Goal: Information Seeking & Learning: Learn about a topic

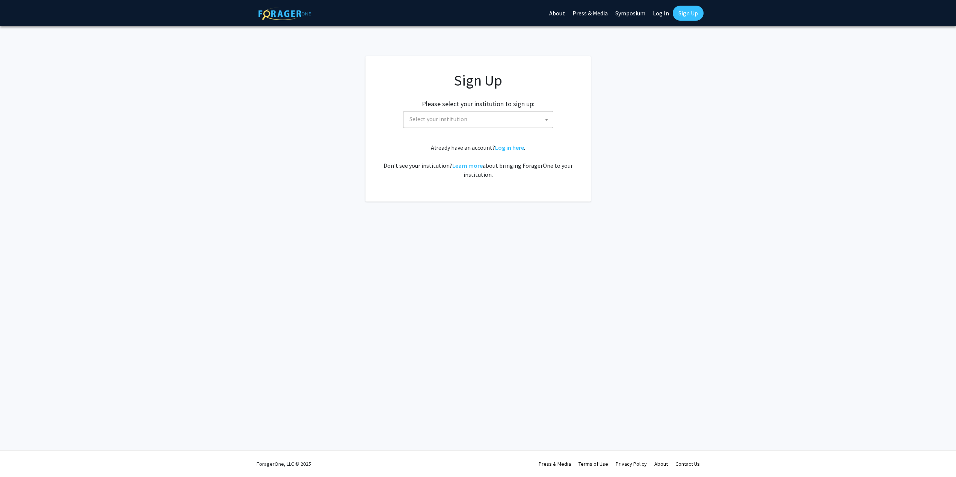
click at [459, 119] on span "Select your institution" at bounding box center [438, 119] width 58 height 8
type input "[PERSON_NAME]"
select select "1"
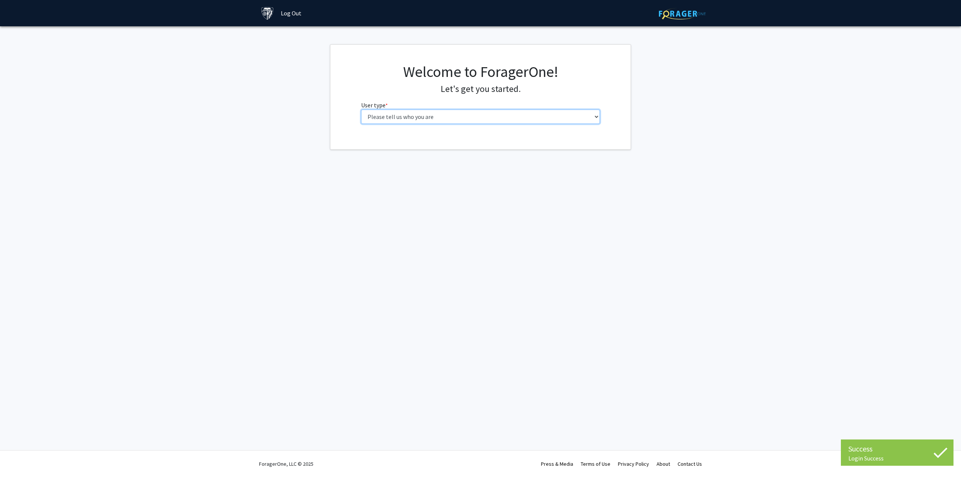
click at [418, 114] on select "Please tell us who you are Undergraduate Student Master's Student Doctoral Cand…" at bounding box center [480, 117] width 239 height 14
select select "2: masters"
click at [361, 110] on select "Please tell us who you are Undergraduate Student Master's Student Doctoral Cand…" at bounding box center [480, 117] width 239 height 14
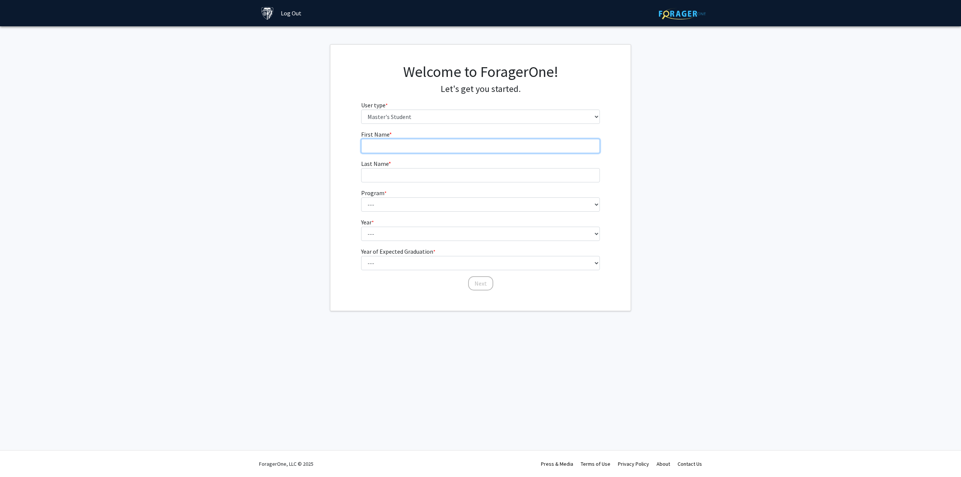
click at [398, 144] on input "First Name * required" at bounding box center [480, 146] width 239 height 14
type input "Kyle"
type input "Weiner"
click at [374, 204] on select "--- Anatomy Education Applied and Computational Mathematics Applied Biomedical …" at bounding box center [480, 205] width 239 height 14
select select "109: 109"
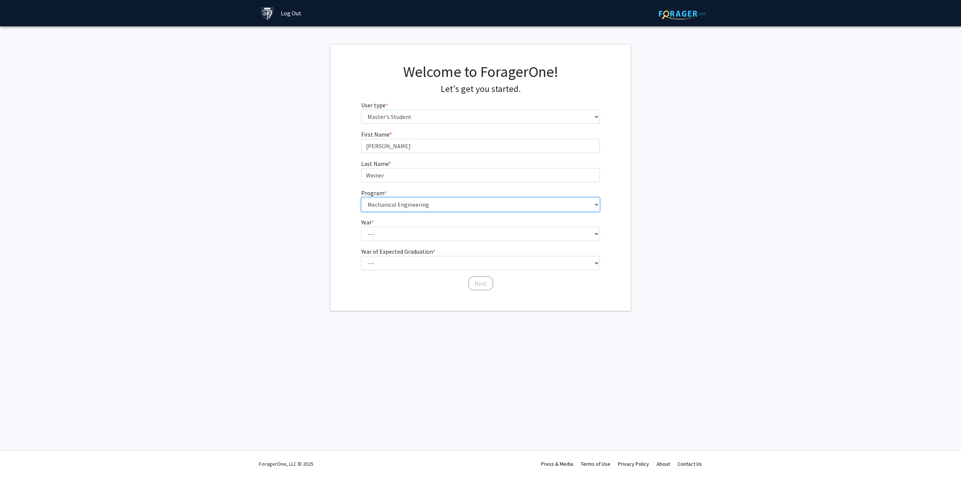
click at [361, 198] on select "--- Anatomy Education Applied and Computational Mathematics Applied Biomedical …" at bounding box center [480, 205] width 239 height 14
click at [388, 233] on select "--- First Year Second Year" at bounding box center [480, 234] width 239 height 14
select select "1: first_year"
click at [361, 227] on select "--- First Year Second Year" at bounding box center [480, 234] width 239 height 14
click at [384, 259] on select "--- 2025 2026 2027 2028 2029 2030 2031 2032 2033 2034" at bounding box center [480, 263] width 239 height 14
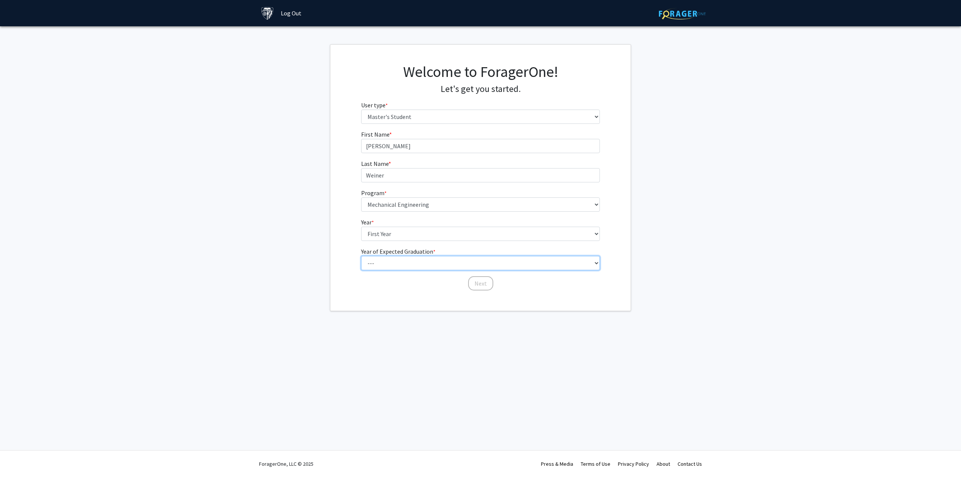
select select "4: 2028"
click at [361, 256] on select "--- 2025 2026 2027 2028 2029 2030 2031 2032 2033 2034" at bounding box center [480, 263] width 239 height 14
click at [473, 284] on button "Next" at bounding box center [480, 283] width 25 height 14
click at [406, 145] on select "Select an option Peer/student recommendation Faculty/staff recommendation Unive…" at bounding box center [480, 146] width 239 height 14
select select "5: other"
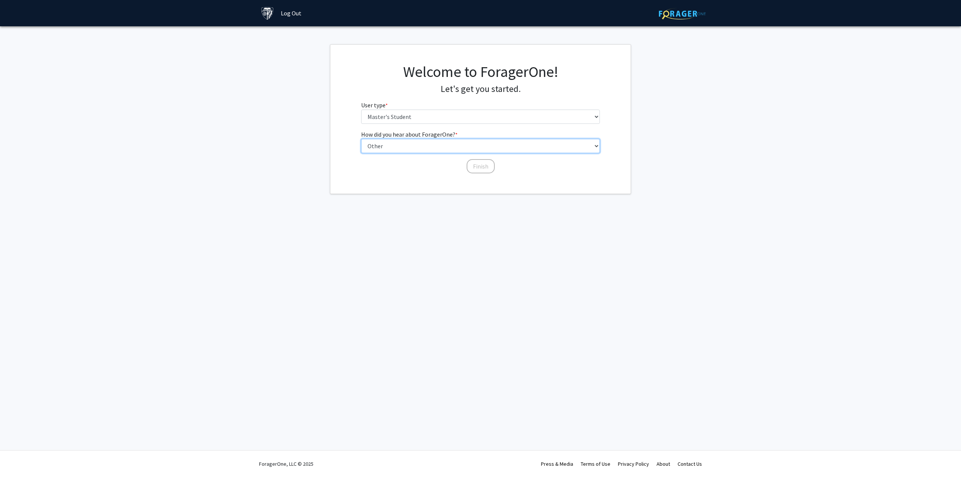
click at [361, 139] on select "Select an option Peer/student recommendation Faculty/staff recommendation Unive…" at bounding box center [480, 146] width 239 height 14
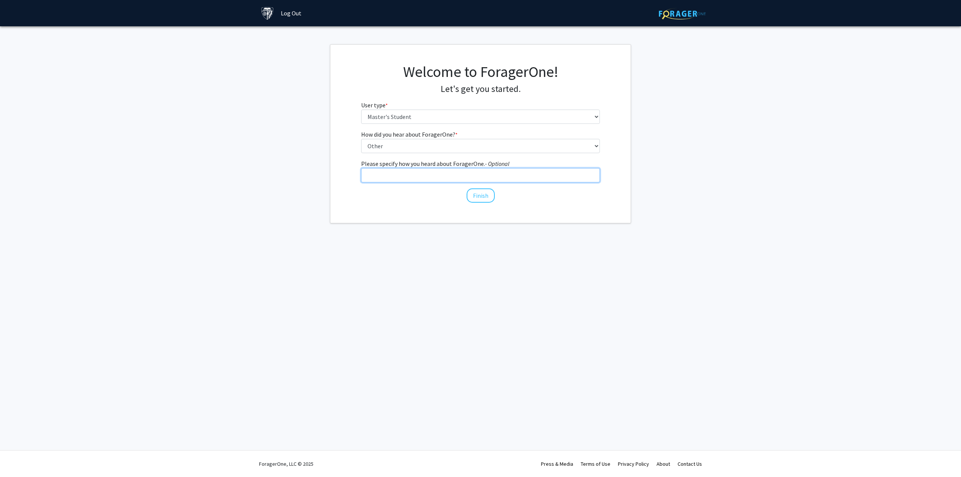
click at [389, 178] on input "Please specify how you heard about ForagerOne. - Optional" at bounding box center [480, 175] width 239 height 14
type input "In JHU SIS"
click at [425, 120] on select "Please tell us who you are Undergraduate Student Master's Student Doctoral Cand…" at bounding box center [480, 117] width 239 height 14
click at [361, 110] on select "Please tell us who you are Undergraduate Student Master's Student Doctoral Cand…" at bounding box center [480, 117] width 239 height 14
click at [477, 192] on button "Finish" at bounding box center [481, 196] width 28 height 14
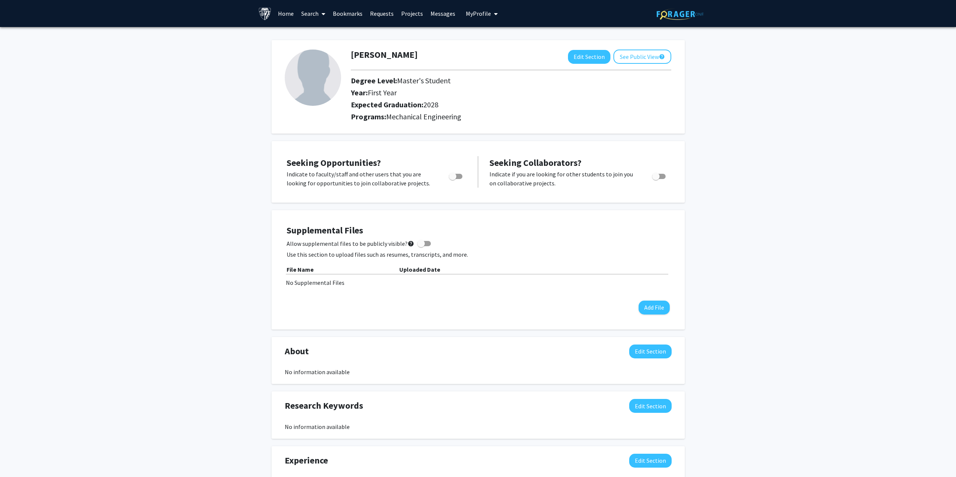
click at [287, 15] on link "Home" at bounding box center [285, 13] width 23 height 26
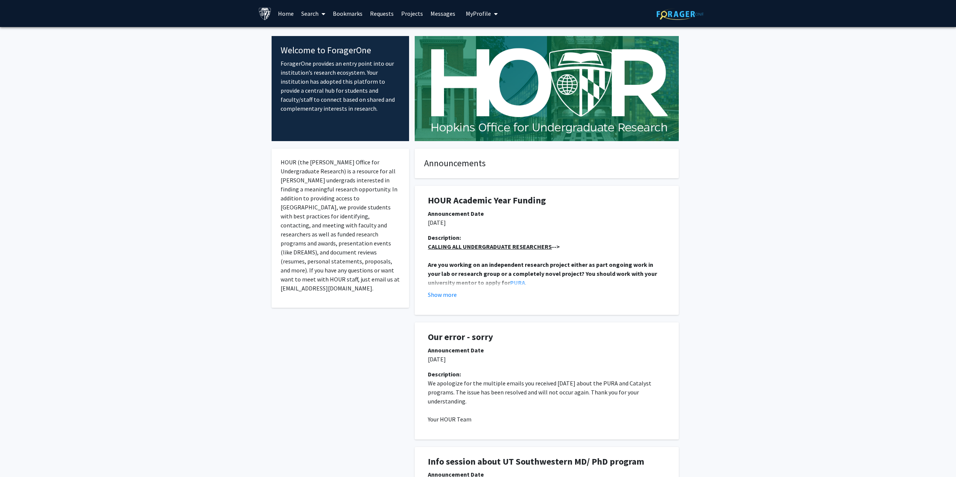
click at [320, 17] on span at bounding box center [321, 14] width 7 height 26
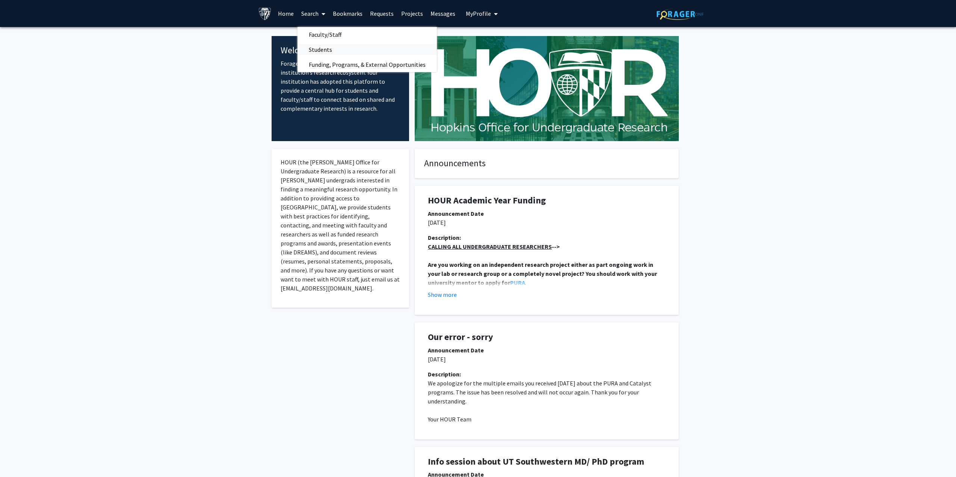
click at [322, 51] on span "Students" at bounding box center [320, 49] width 46 height 15
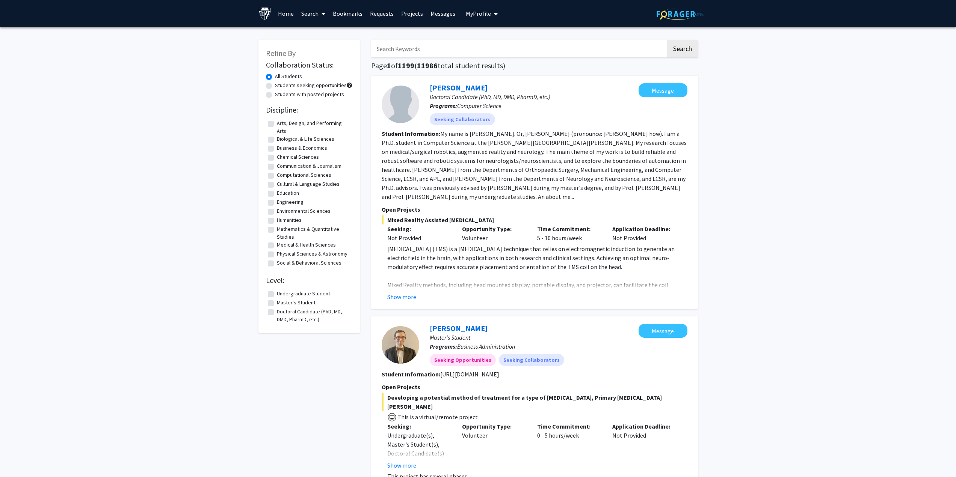
click at [416, 14] on link "Projects" at bounding box center [411, 13] width 29 height 26
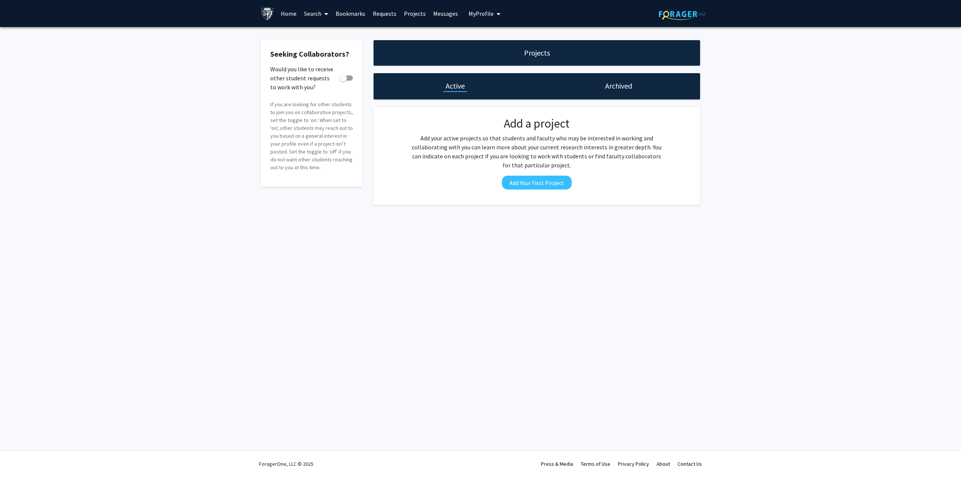
click at [284, 13] on link "Home" at bounding box center [288, 13] width 23 height 26
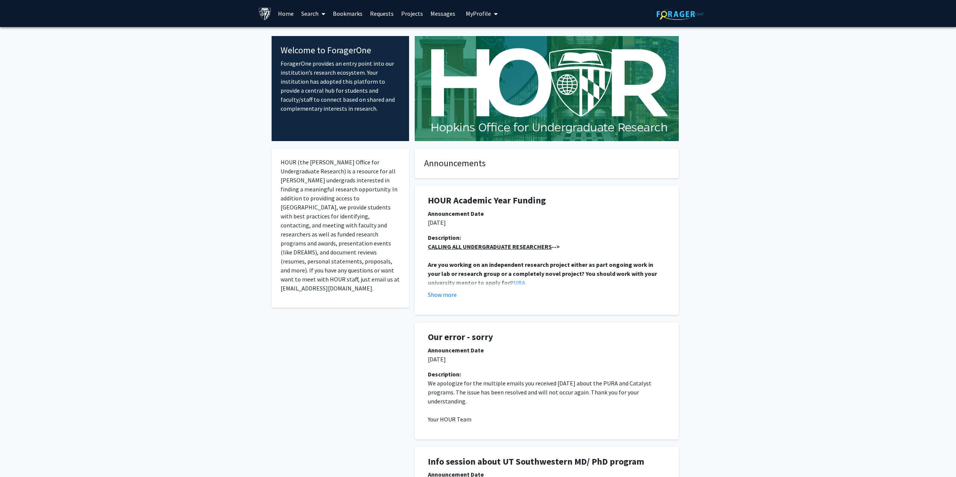
click at [309, 13] on link "Search" at bounding box center [313, 13] width 32 height 26
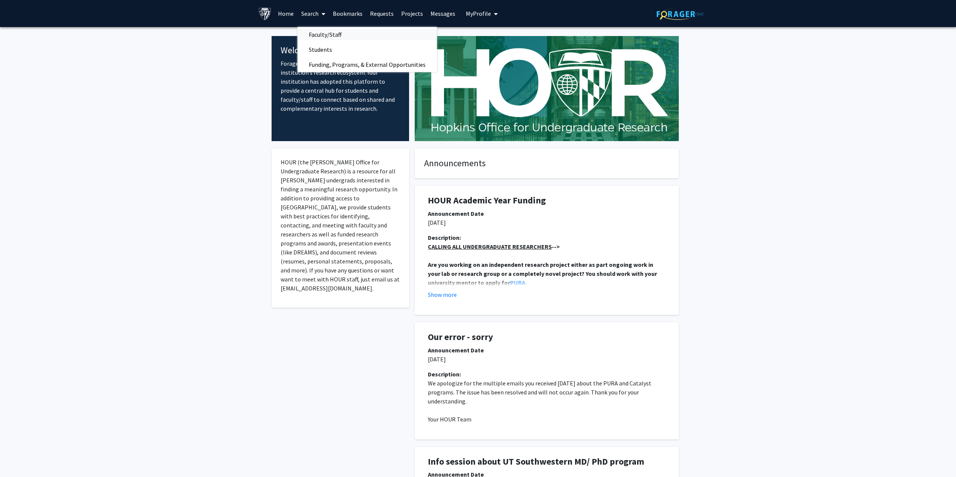
click at [323, 31] on span "Faculty/Staff" at bounding box center [324, 34] width 55 height 15
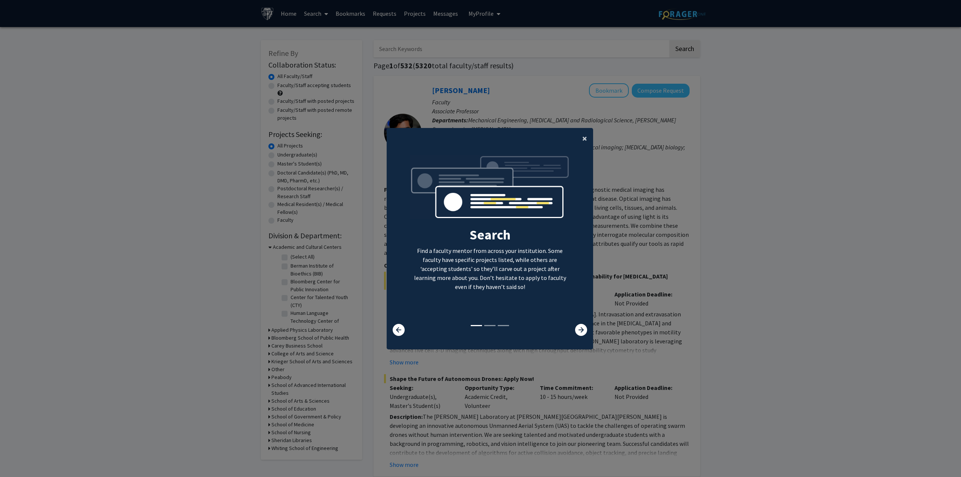
click at [582, 134] on span "×" at bounding box center [584, 139] width 5 height 12
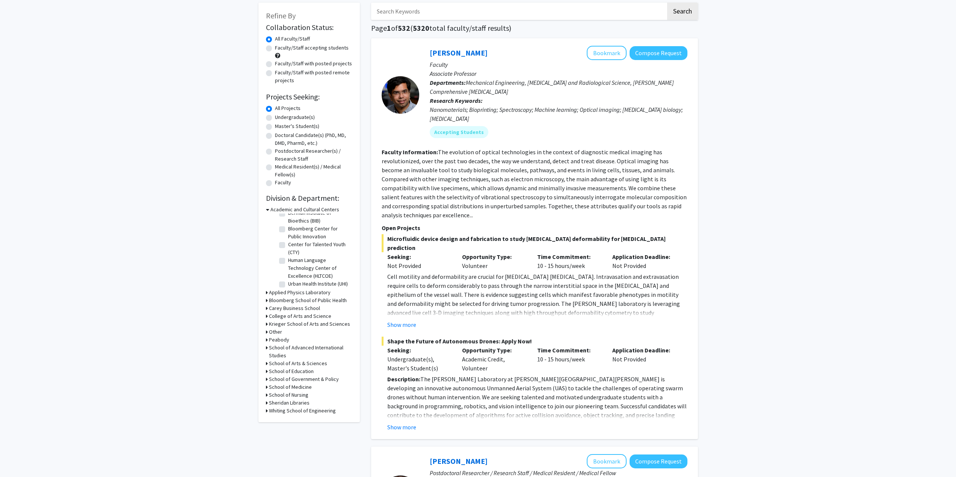
scroll to position [24, 0]
click at [267, 410] on icon at bounding box center [267, 411] width 2 height 8
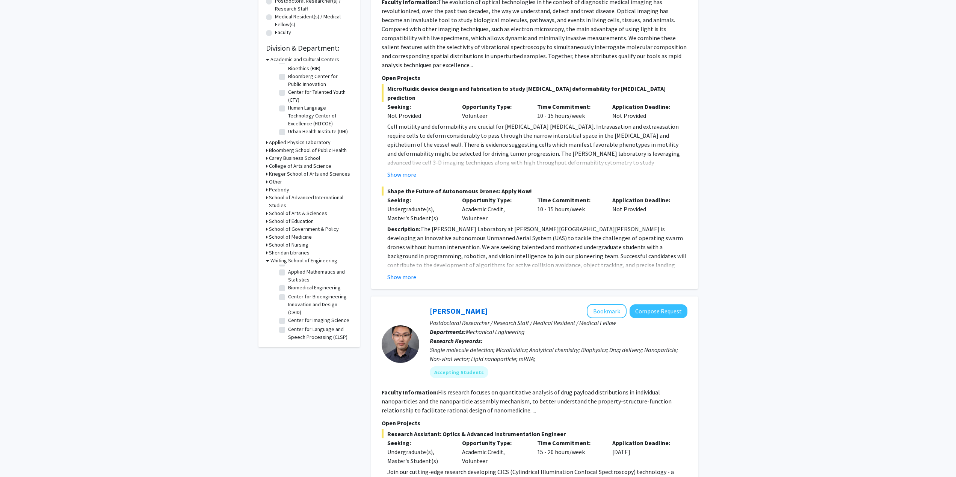
scroll to position [0, 0]
click at [288, 280] on label "ADVANCE" at bounding box center [298, 280] width 20 height 8
click at [288, 280] on input "ADVANCE" at bounding box center [290, 278] width 5 height 5
checkbox input "true"
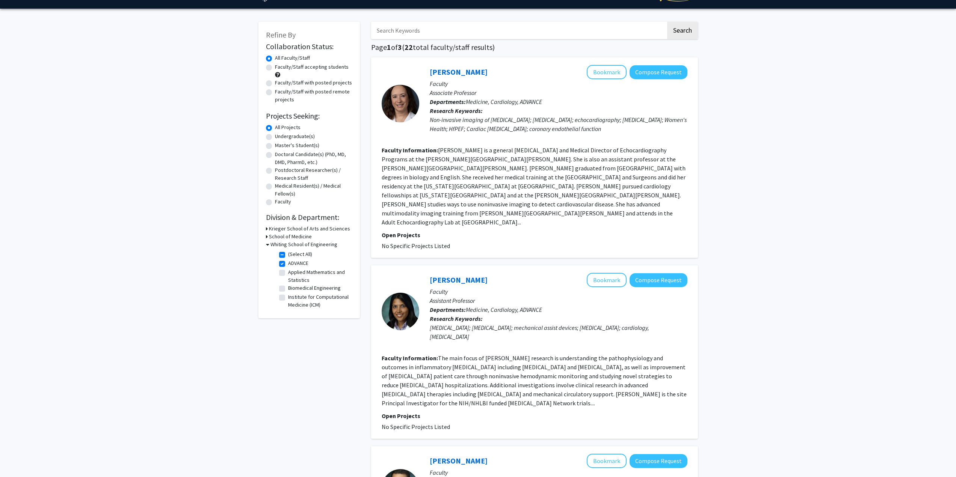
scroll to position [113, 0]
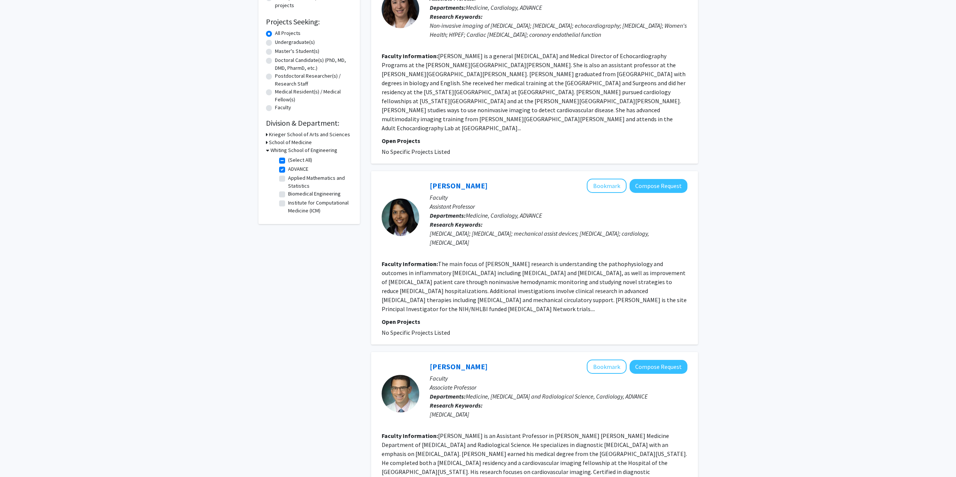
click at [288, 170] on label "ADVANCE" at bounding box center [298, 169] width 20 height 8
click at [288, 170] on input "ADVANCE" at bounding box center [290, 167] width 5 height 5
checkbox input "false"
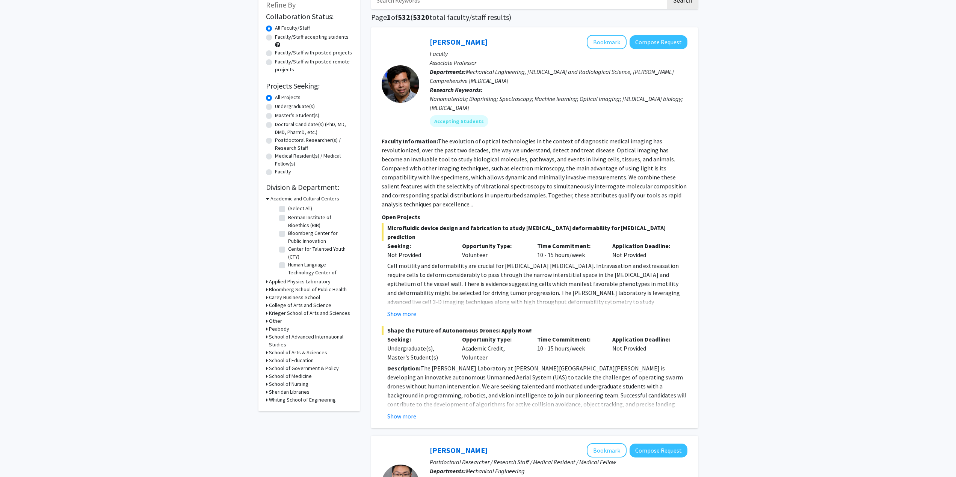
scroll to position [188, 0]
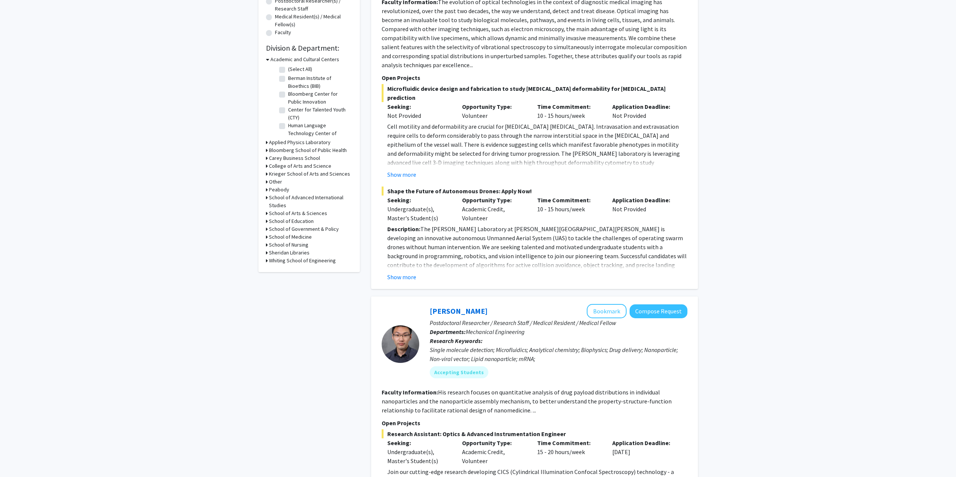
click at [266, 260] on icon at bounding box center [267, 261] width 2 height 8
click at [288, 294] on label "Engineering for Professionals" at bounding box center [319, 286] width 62 height 16
click at [288, 283] on input "Engineering for Professionals" at bounding box center [290, 280] width 5 height 5
checkbox input "true"
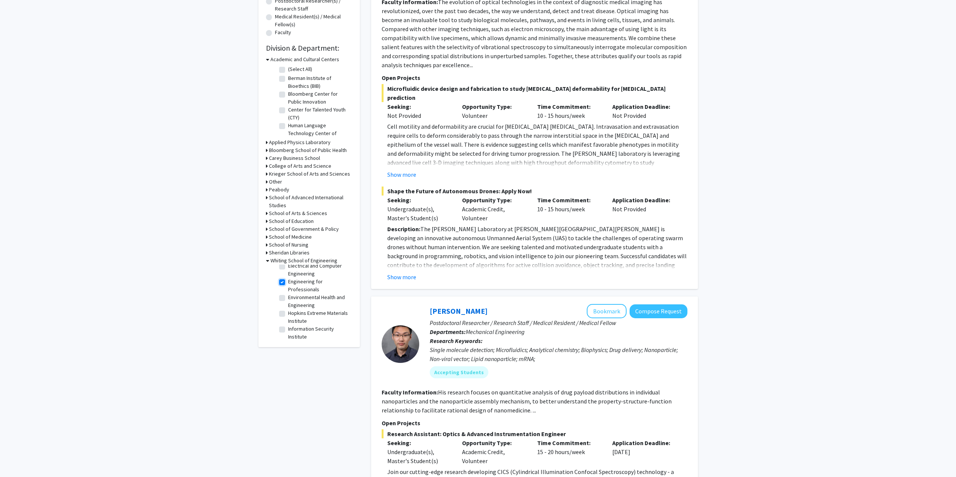
checkbox input "true"
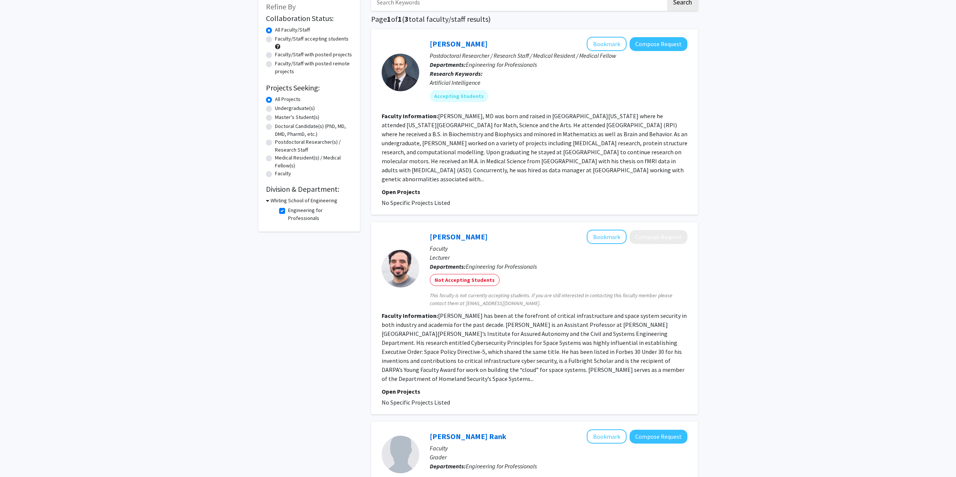
scroll to position [8, 0]
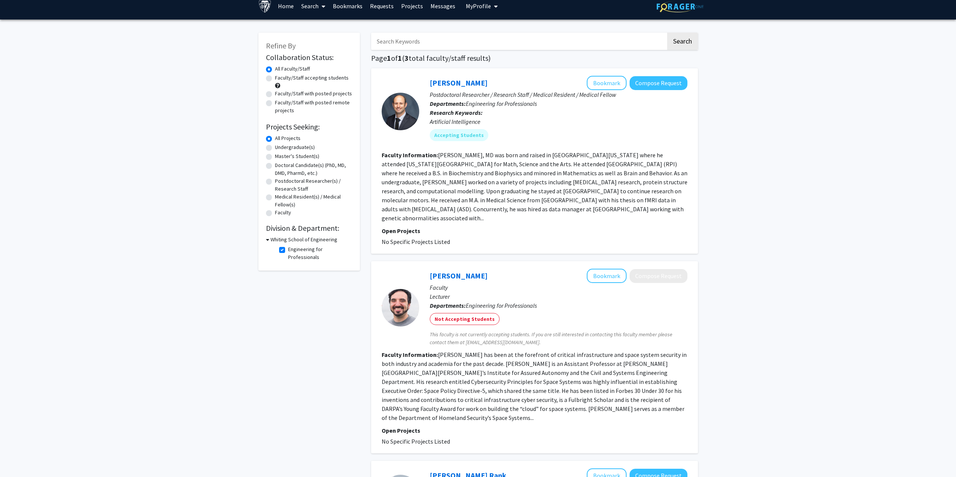
click at [288, 252] on label "Engineering for Professionals" at bounding box center [319, 254] width 62 height 16
click at [288, 250] on input "Engineering for Professionals" at bounding box center [290, 248] width 5 height 5
checkbox input "false"
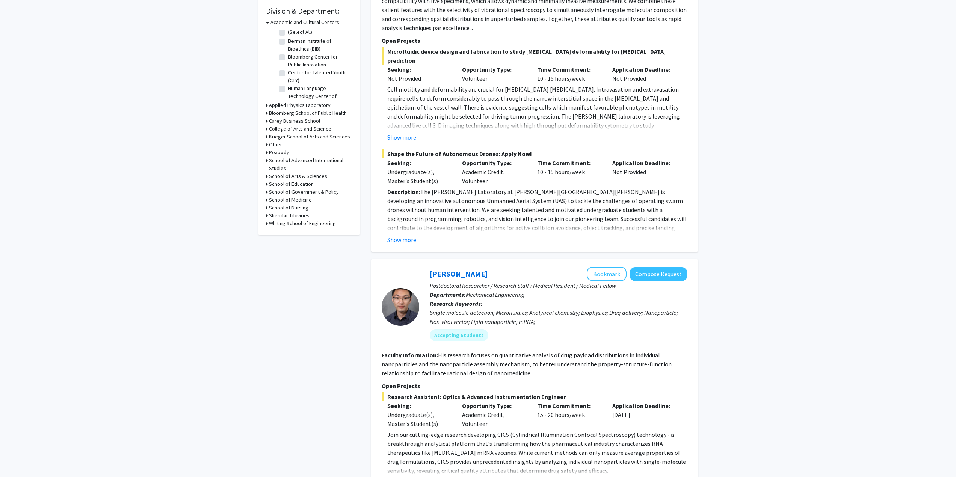
scroll to position [225, 0]
click at [266, 223] on icon at bounding box center [267, 223] width 2 height 8
click at [288, 251] on label "Mechanical Engineering" at bounding box center [314, 247] width 53 height 8
click at [288, 248] on input "Mechanical Engineering" at bounding box center [290, 245] width 5 height 5
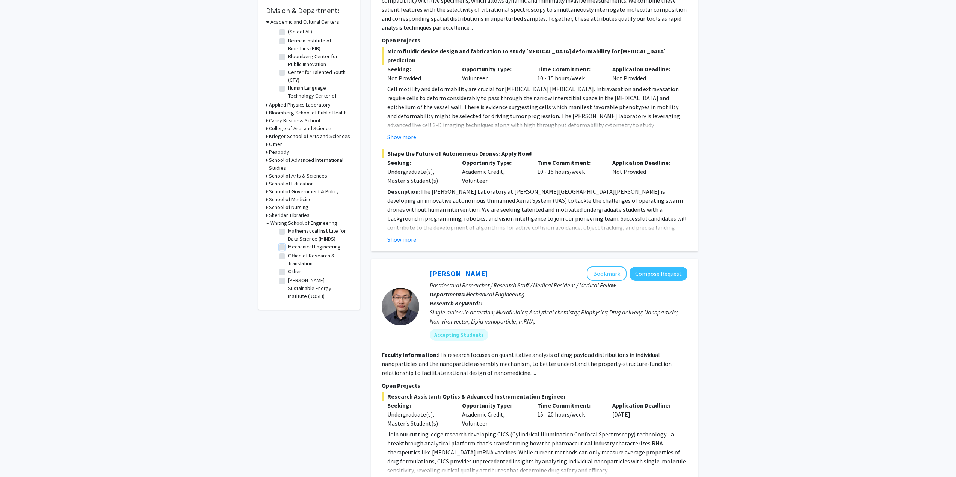
checkbox input "true"
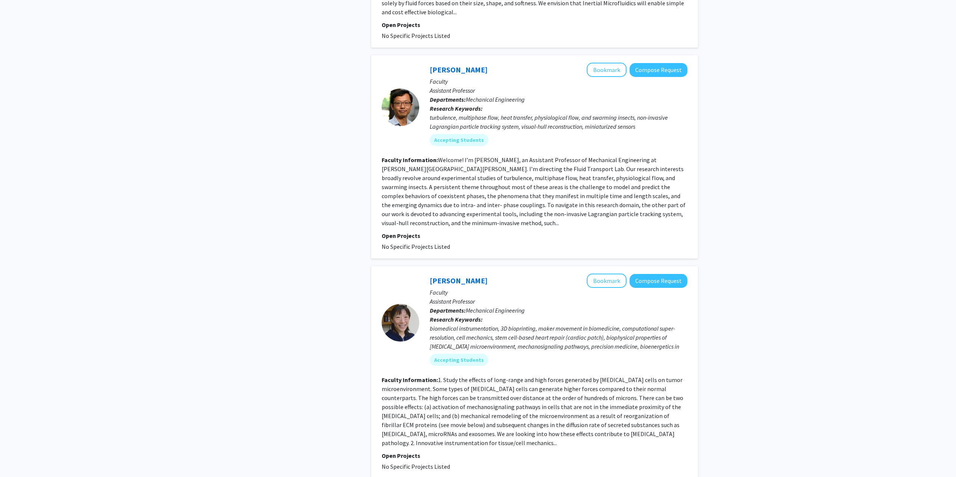
scroll to position [1878, 0]
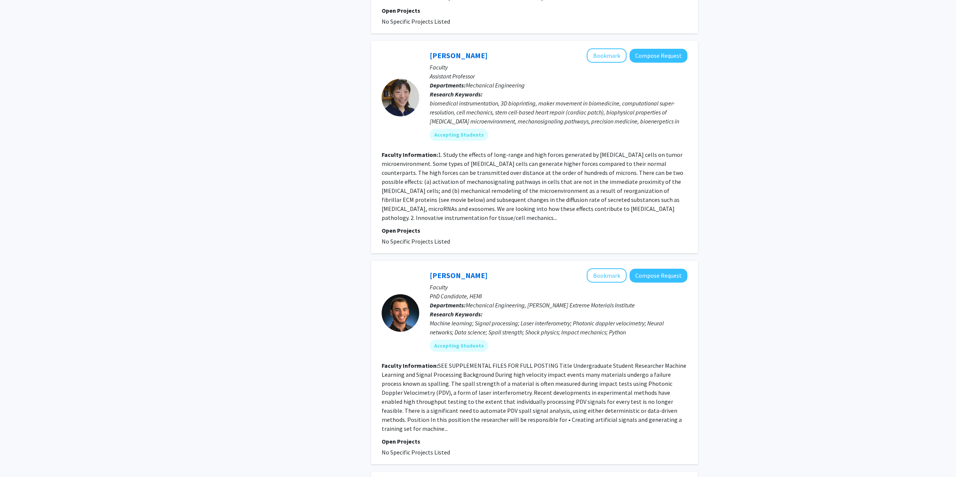
drag, startPoint x: 510, startPoint y: 193, endPoint x: 496, endPoint y: 146, distance: 49.0
click at [496, 151] on fg-read-more "1. Study the effects of long-range and high forces generated by cancer cells on…" at bounding box center [533, 186] width 302 height 71
click at [458, 271] on link "Jake Diamond" at bounding box center [459, 275] width 58 height 9
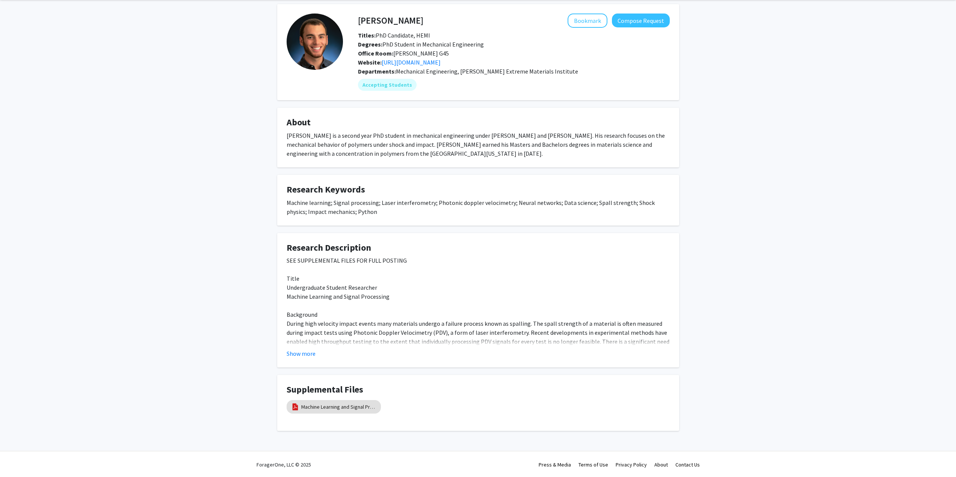
scroll to position [29, 0]
click at [300, 353] on button "Show more" at bounding box center [301, 353] width 29 height 9
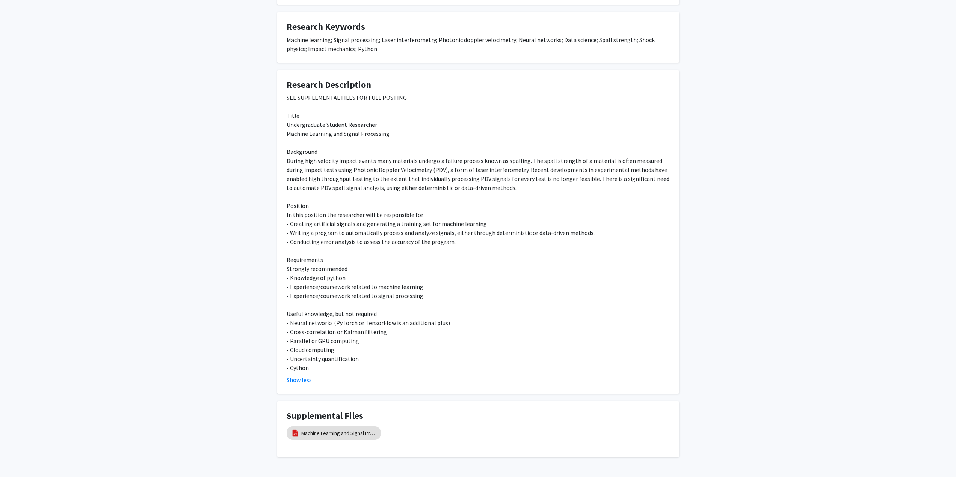
scroll to position [217, 0]
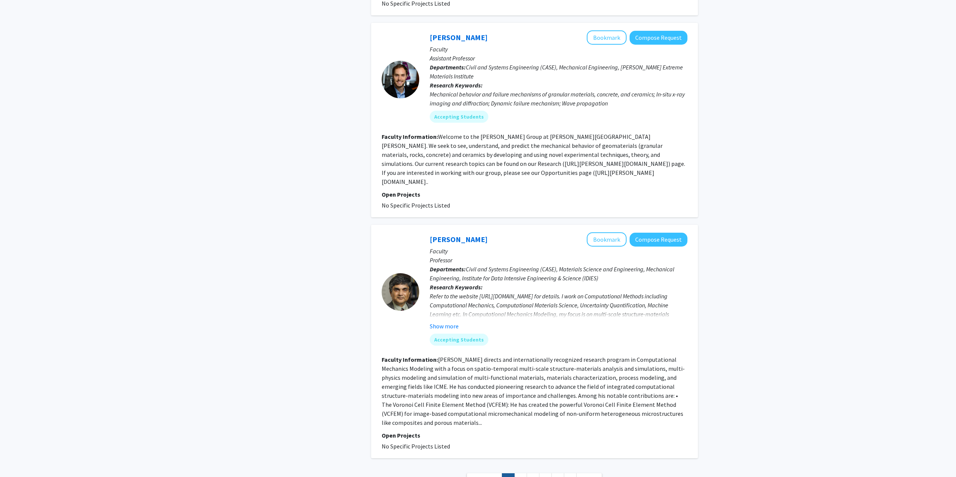
scroll to position [2328, 0]
click at [520, 472] on link "2" at bounding box center [520, 478] width 13 height 13
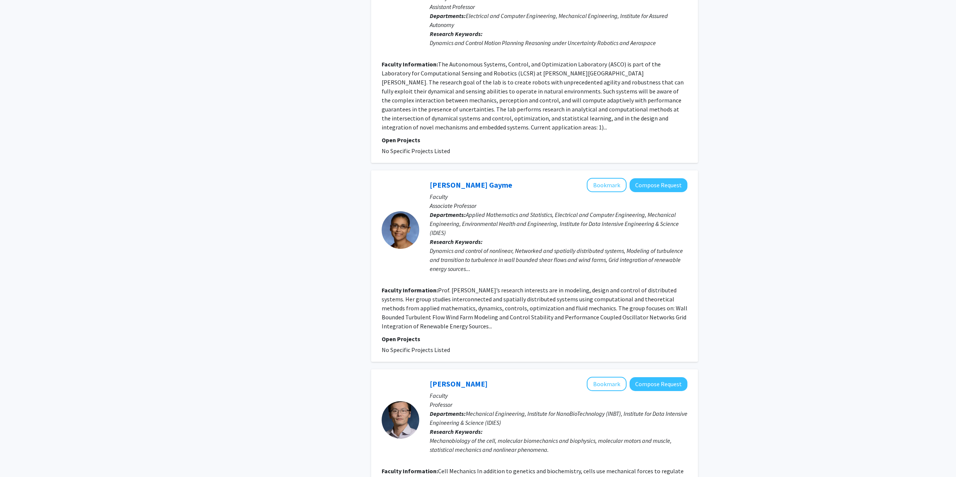
scroll to position [1379, 0]
